Goal: Task Accomplishment & Management: Complete application form

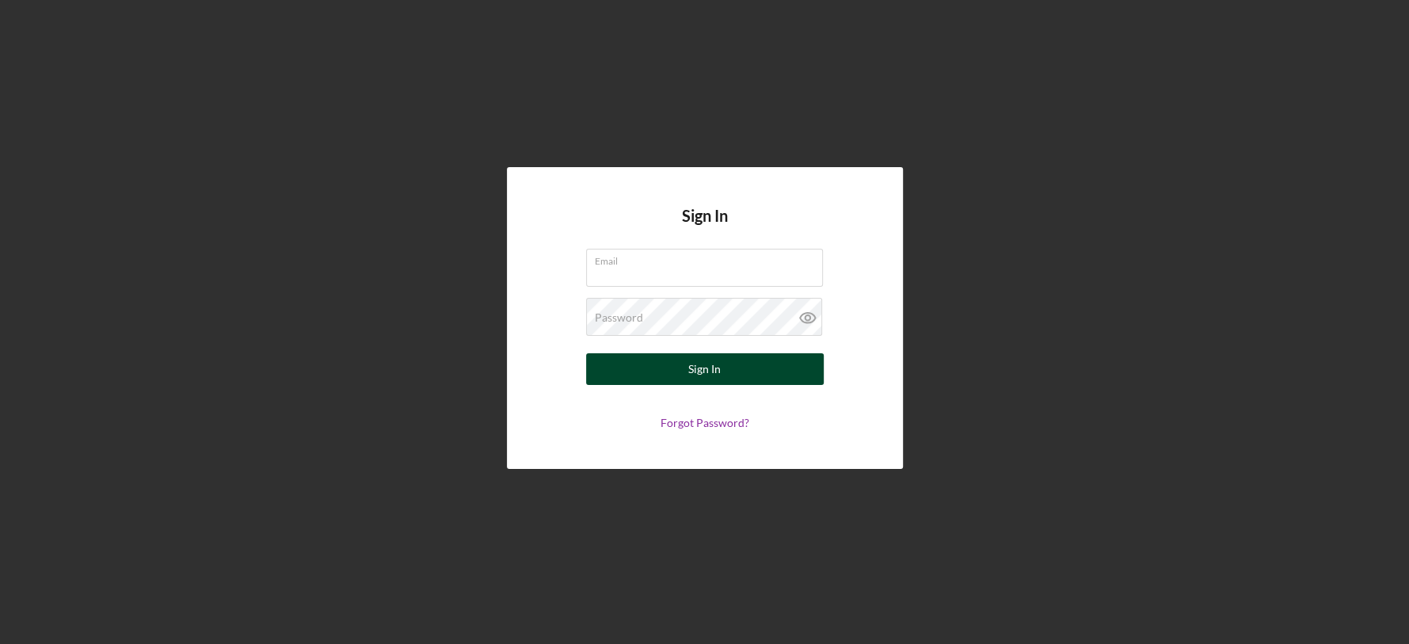
type input "[EMAIL_ADDRESS][DOMAIN_NAME]"
click at [683, 371] on button "Sign In" at bounding box center [705, 369] width 238 height 32
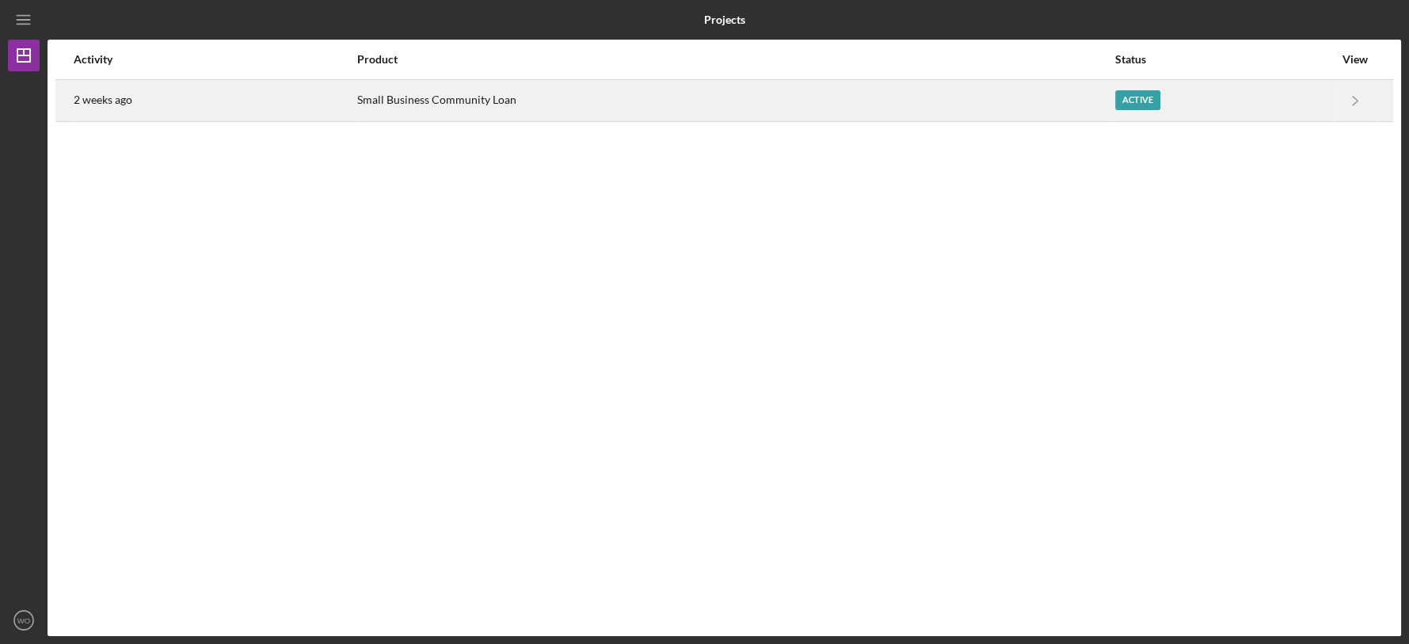
click at [790, 104] on div "Small Business Community Loan" at bounding box center [735, 101] width 756 height 40
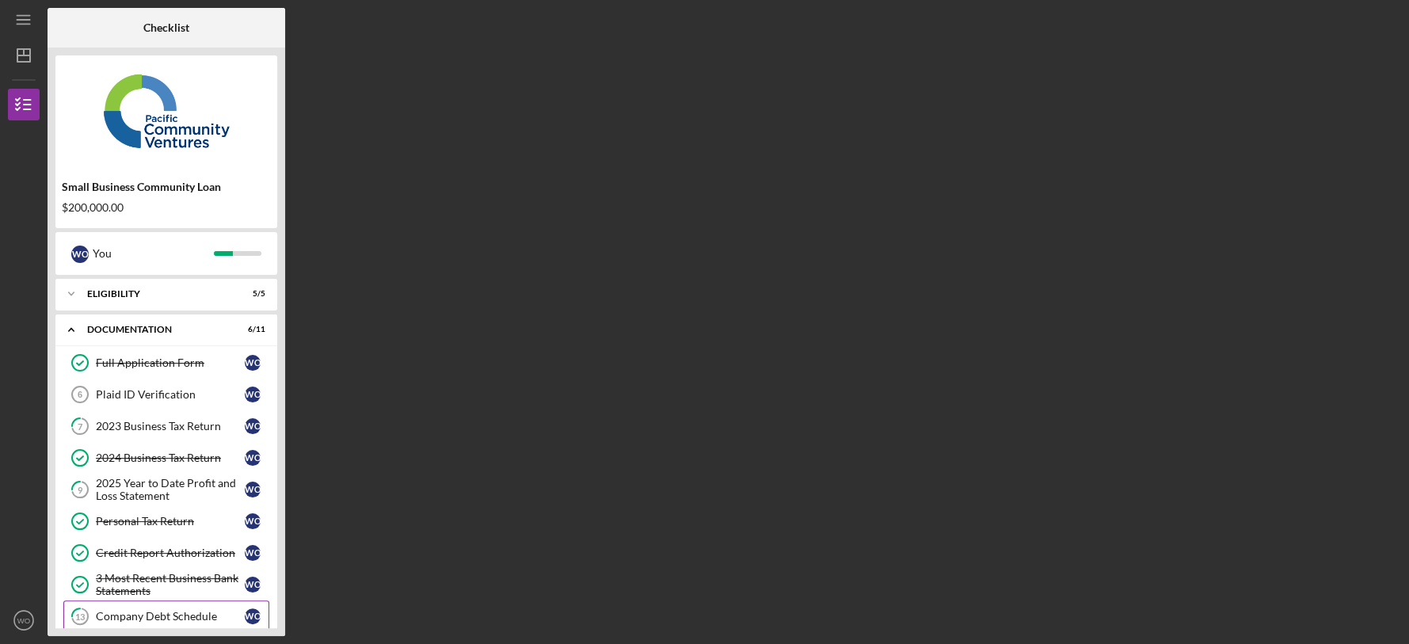
click at [161, 610] on div "Company Debt Schedule" at bounding box center [170, 616] width 149 height 13
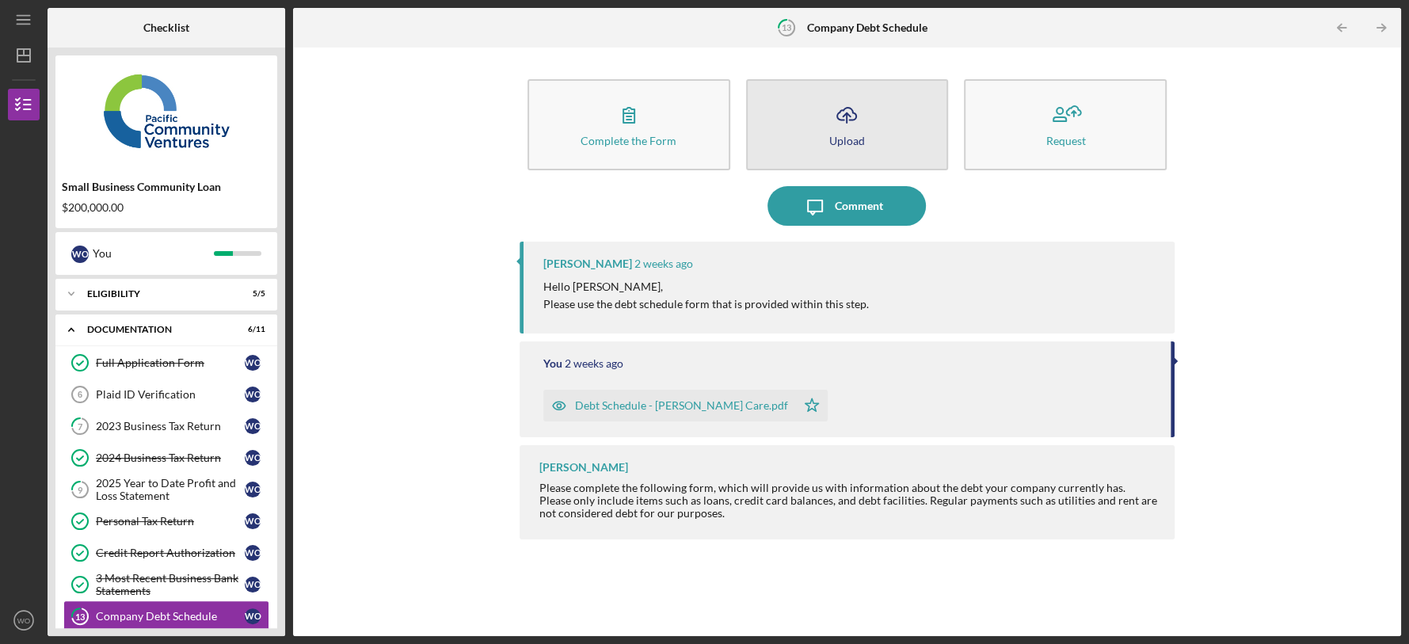
click at [815, 127] on button "Icon/Upload Upload" at bounding box center [847, 124] width 203 height 91
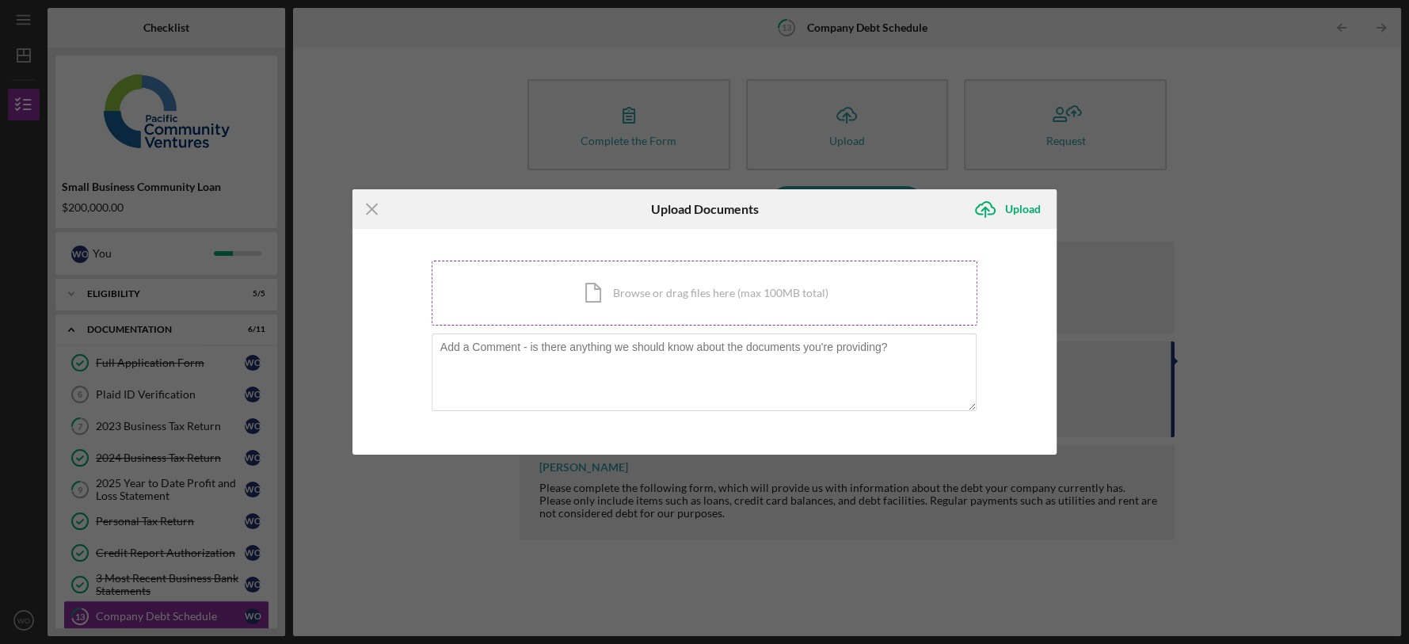
click at [703, 277] on div "Icon/Document Browse or drag files here (max 100MB total) Tap to choose files o…" at bounding box center [705, 293] width 547 height 65
click at [370, 208] on icon "Icon/Menu Close" at bounding box center [372, 209] width 40 height 40
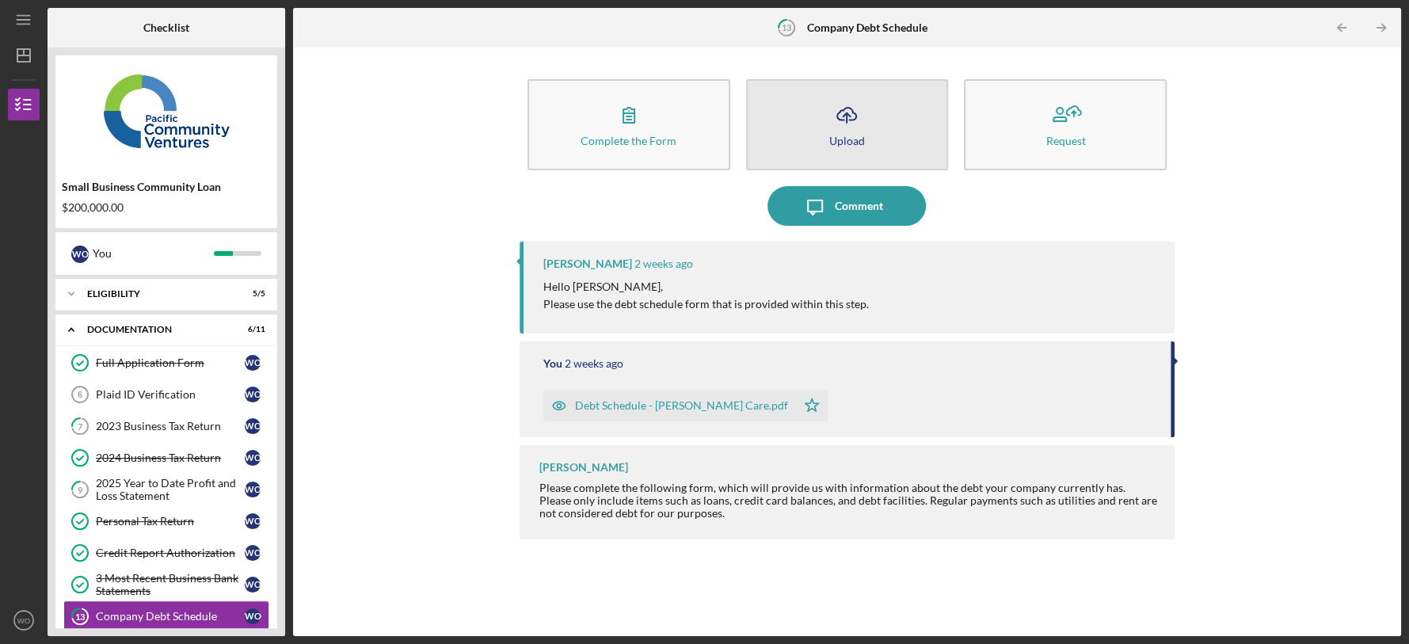
click at [844, 125] on icon "Icon/Upload" at bounding box center [847, 115] width 40 height 40
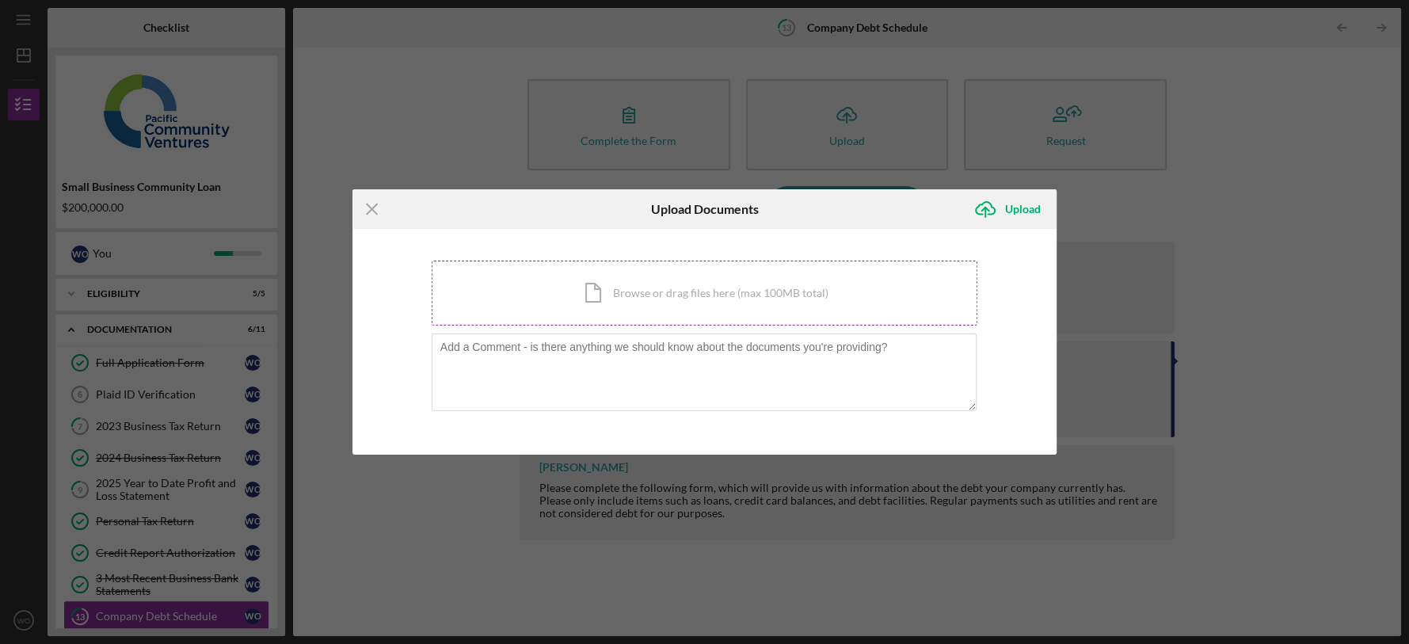
click at [674, 284] on div "Icon/Document Browse or drag files here (max 100MB total) Tap to choose files o…" at bounding box center [705, 293] width 547 height 65
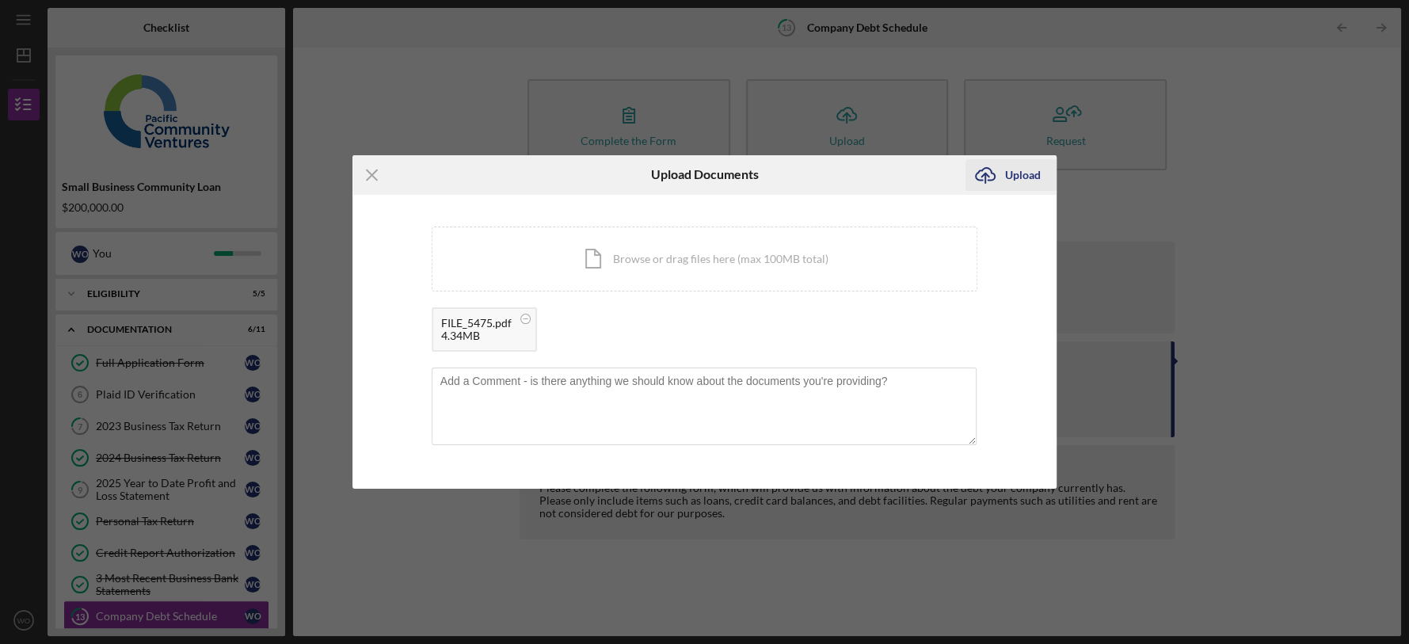
click at [998, 171] on icon "Icon/Upload" at bounding box center [986, 175] width 40 height 40
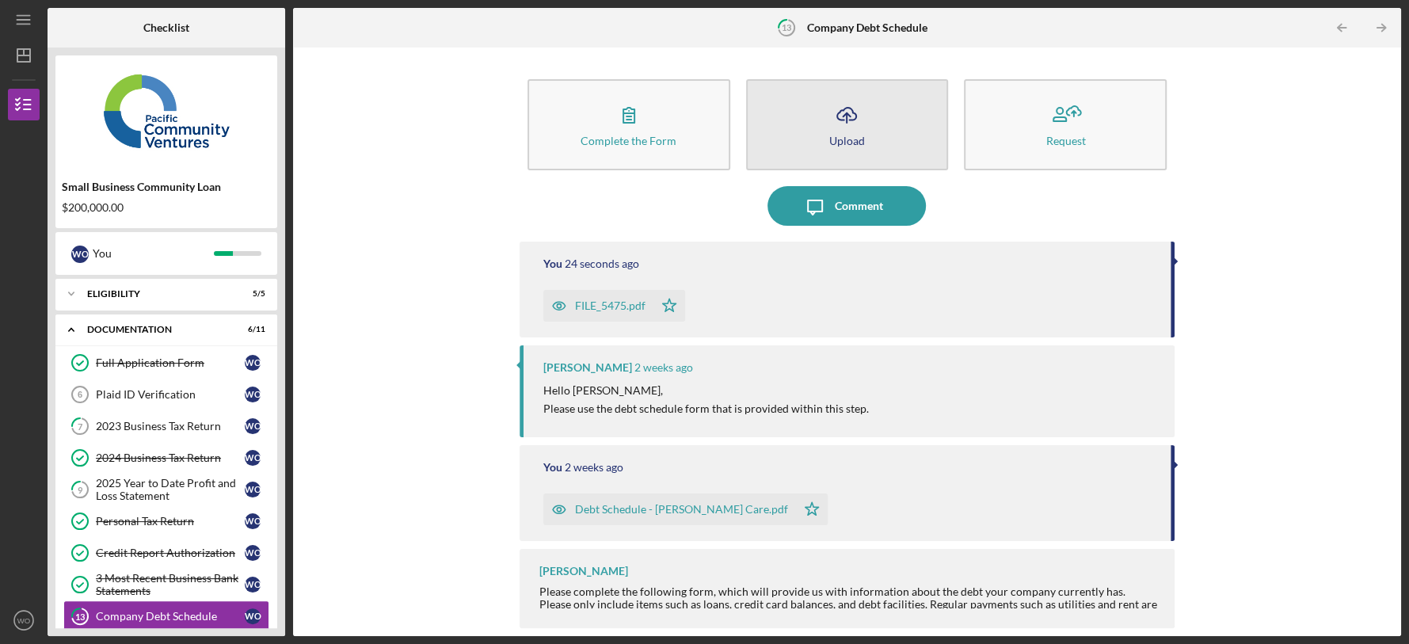
click at [833, 126] on icon "Icon/Upload" at bounding box center [847, 115] width 40 height 40
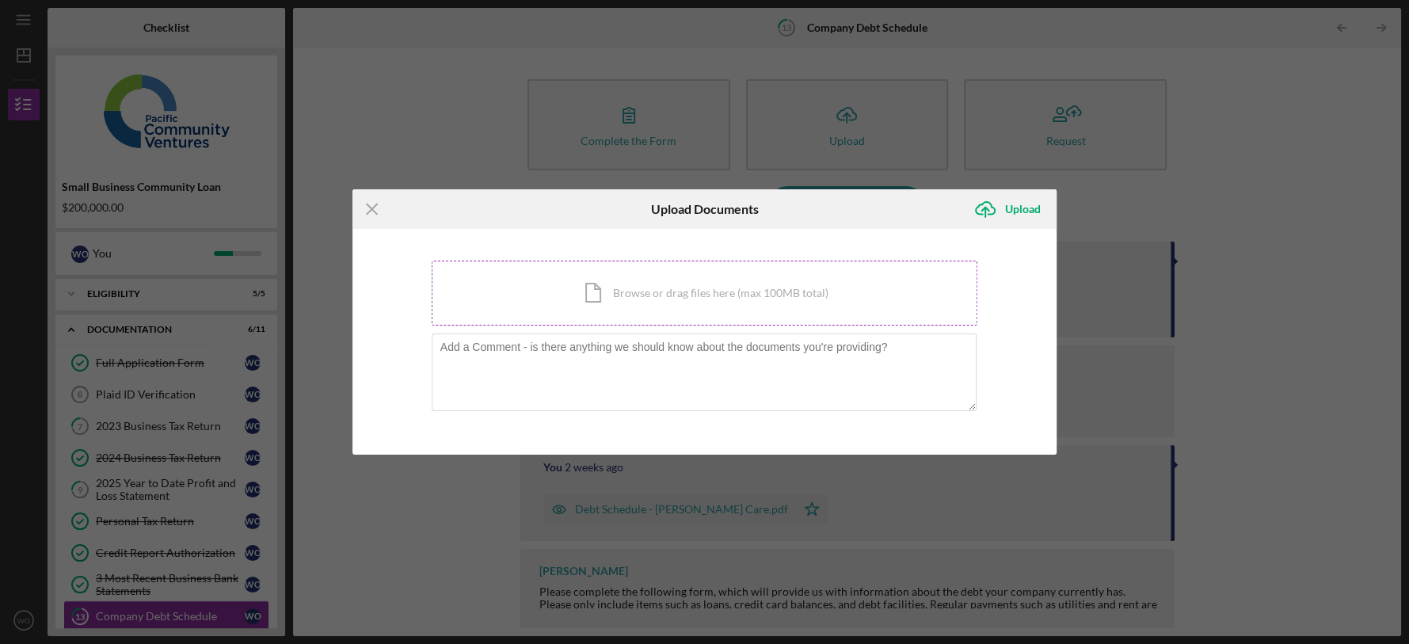
click at [650, 291] on div "Icon/Document Browse or drag files here (max 100MB total) Tap to choose files o…" at bounding box center [705, 293] width 547 height 65
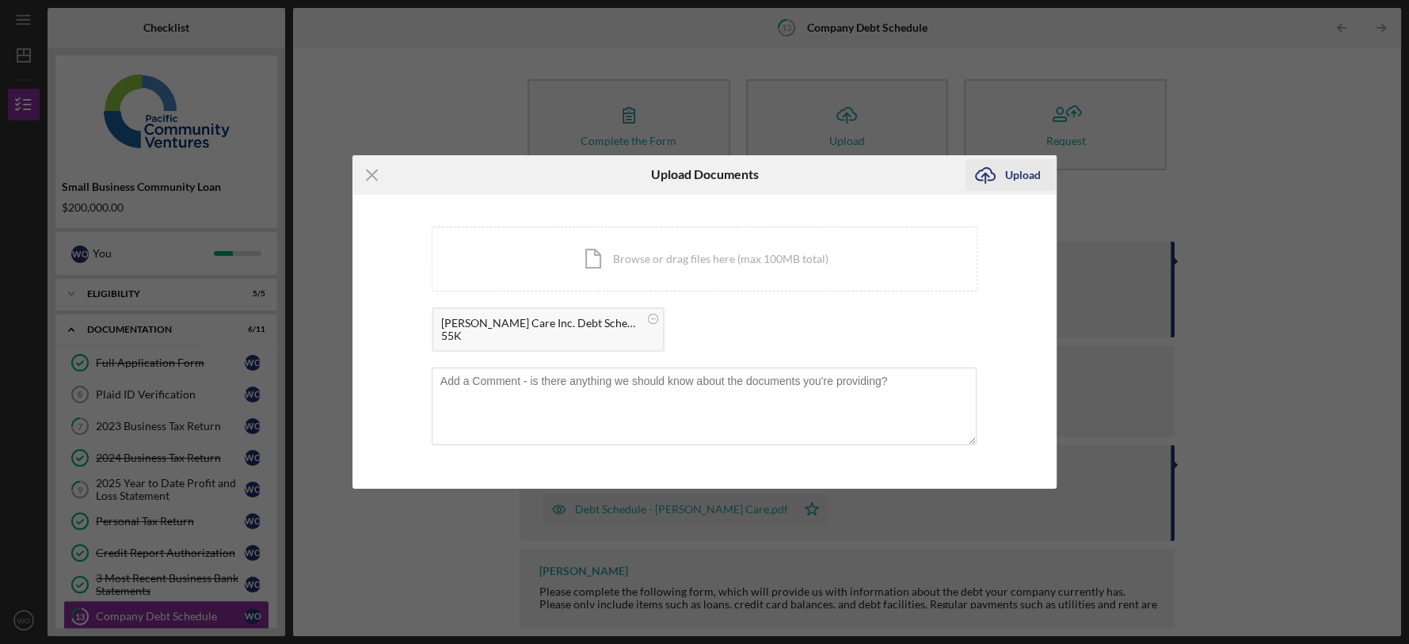
click at [1021, 176] on div "Upload" at bounding box center [1023, 175] width 36 height 32
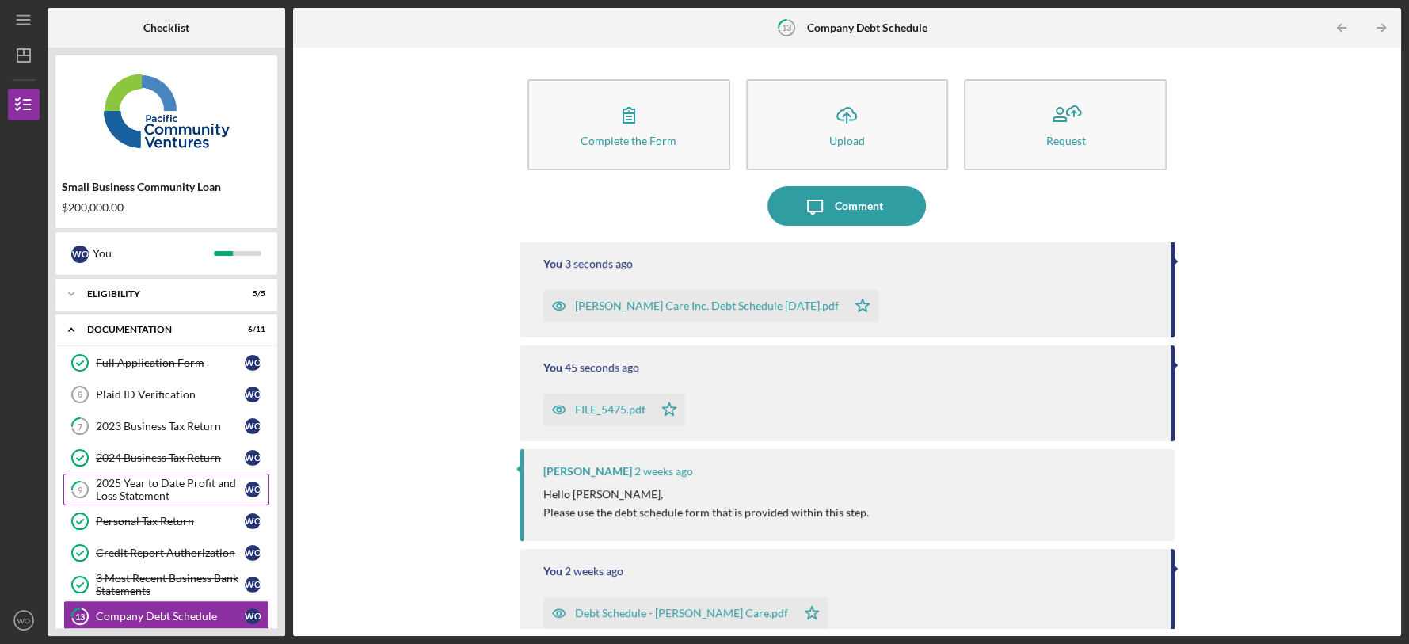
click at [177, 481] on div "2025 Year to Date Profit and Loss Statement" at bounding box center [170, 489] width 149 height 25
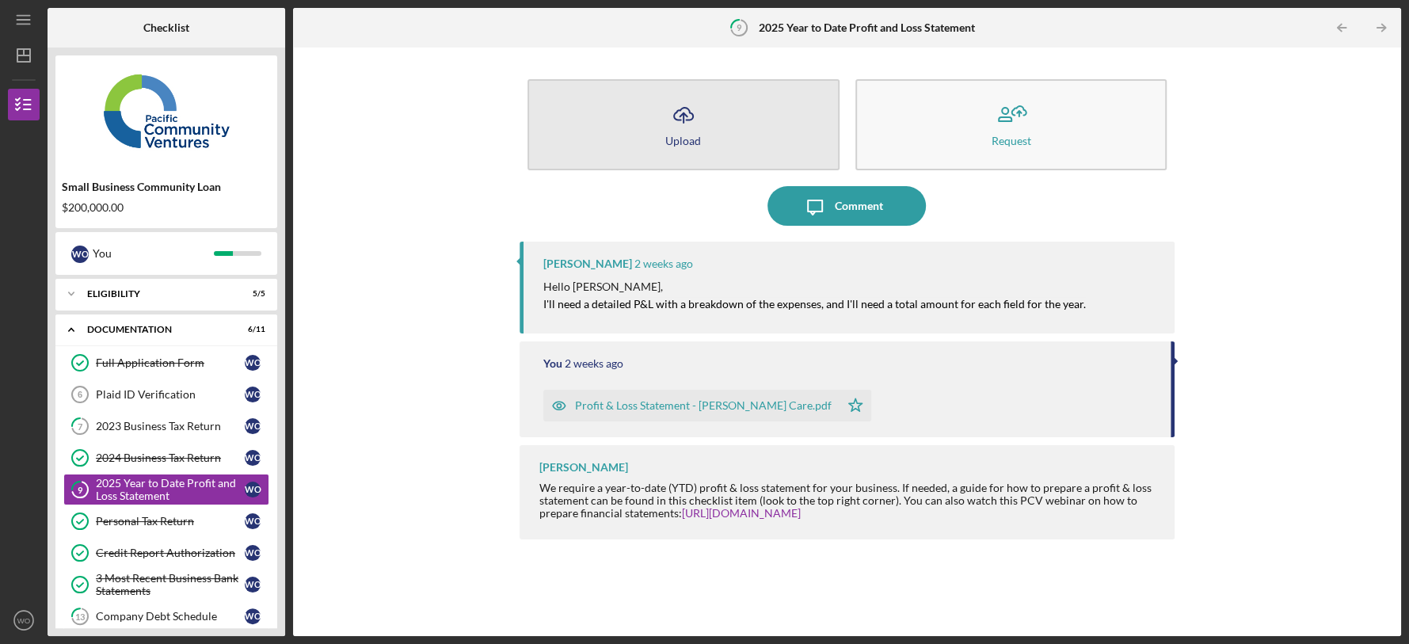
click at [710, 142] on button "Icon/Upload Upload" at bounding box center [684, 124] width 312 height 91
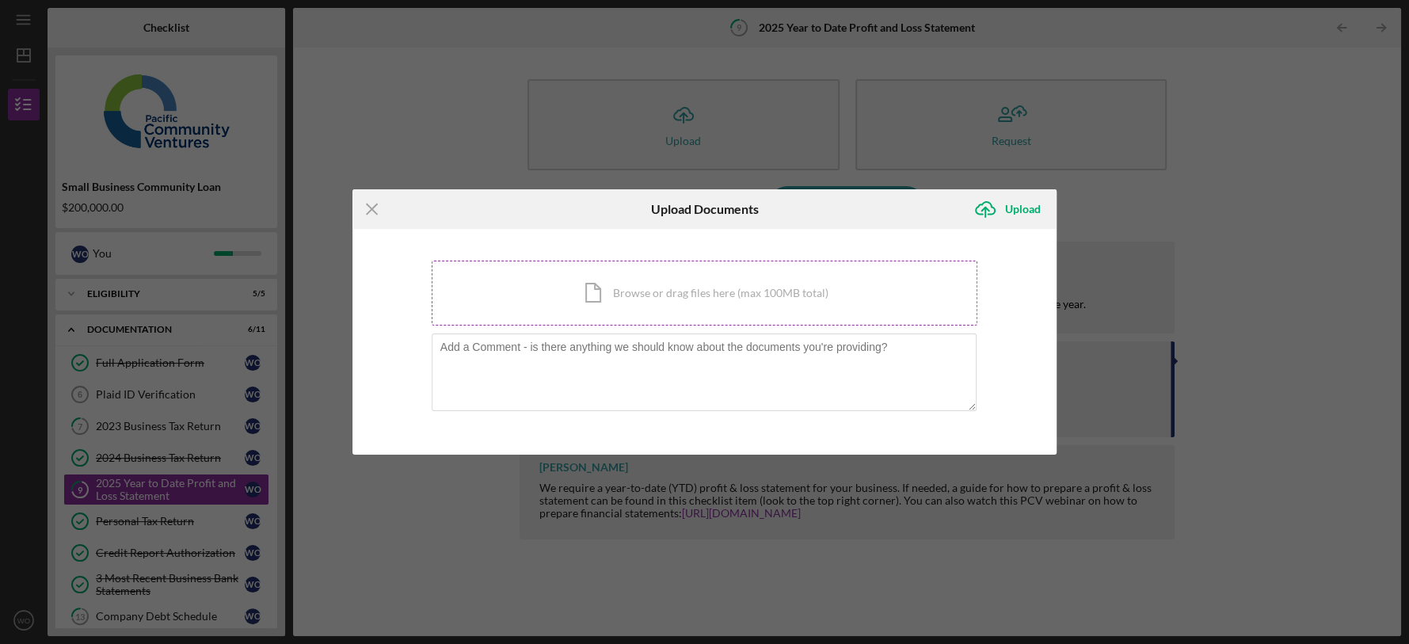
click at [671, 306] on div "Icon/Document Browse or drag files here (max 100MB total) Tap to choose files o…" at bounding box center [705, 293] width 547 height 65
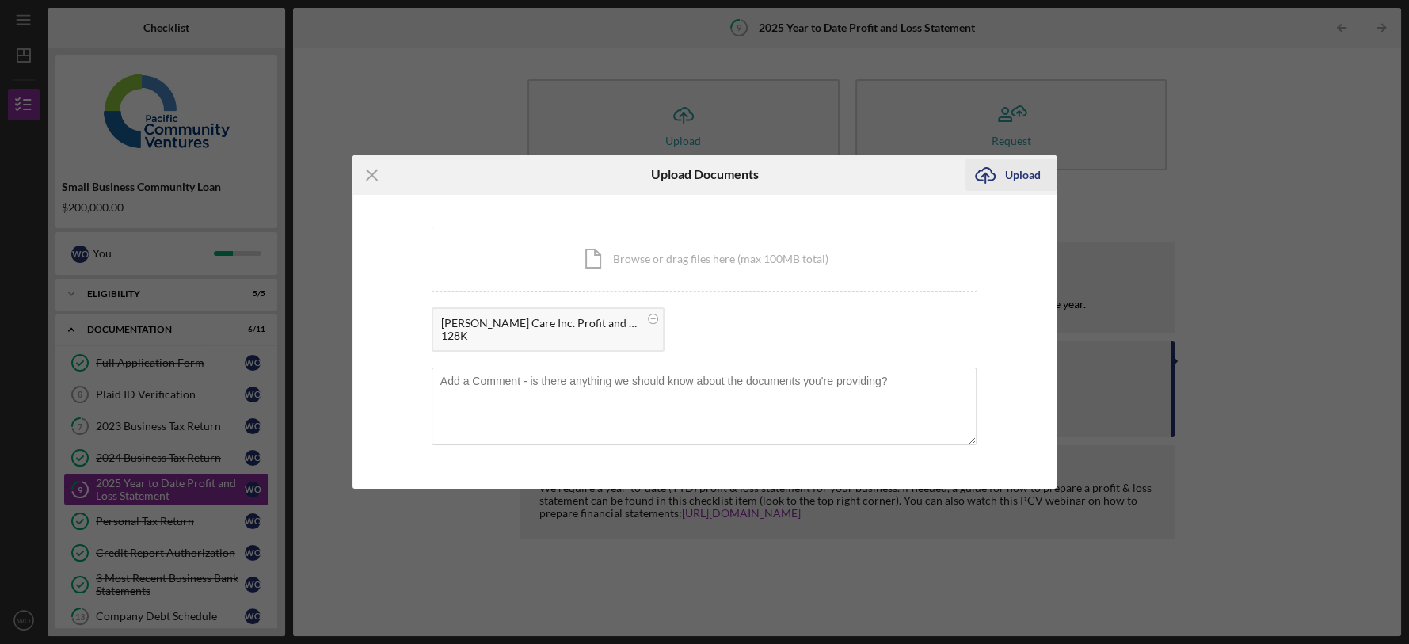
click at [1007, 175] on div "Upload" at bounding box center [1023, 175] width 36 height 32
